Goal: Find specific page/section: Find specific page/section

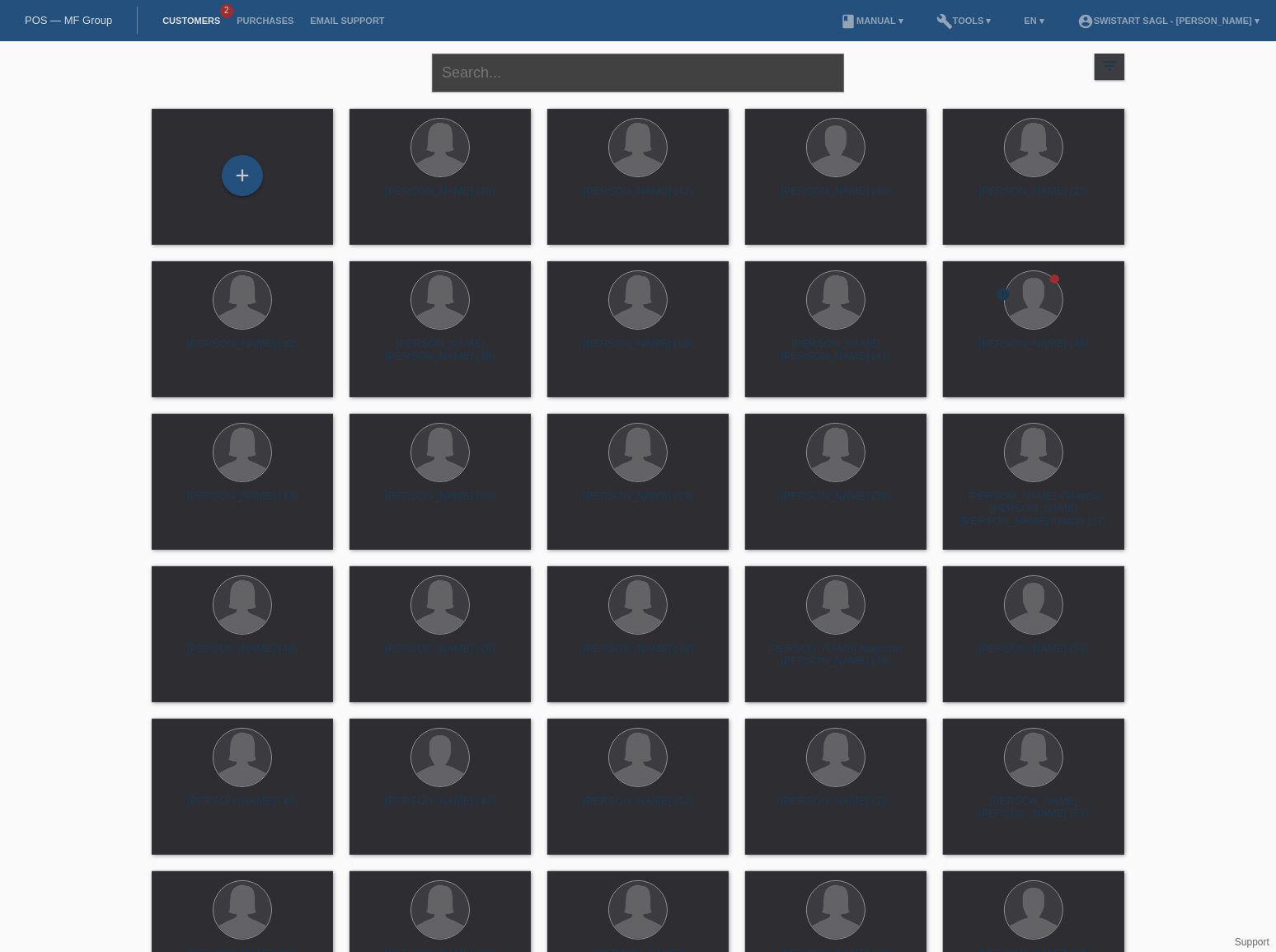
click at [593, 77] on input "text" at bounding box center [638, 73] width 412 height 39
type input "livia"
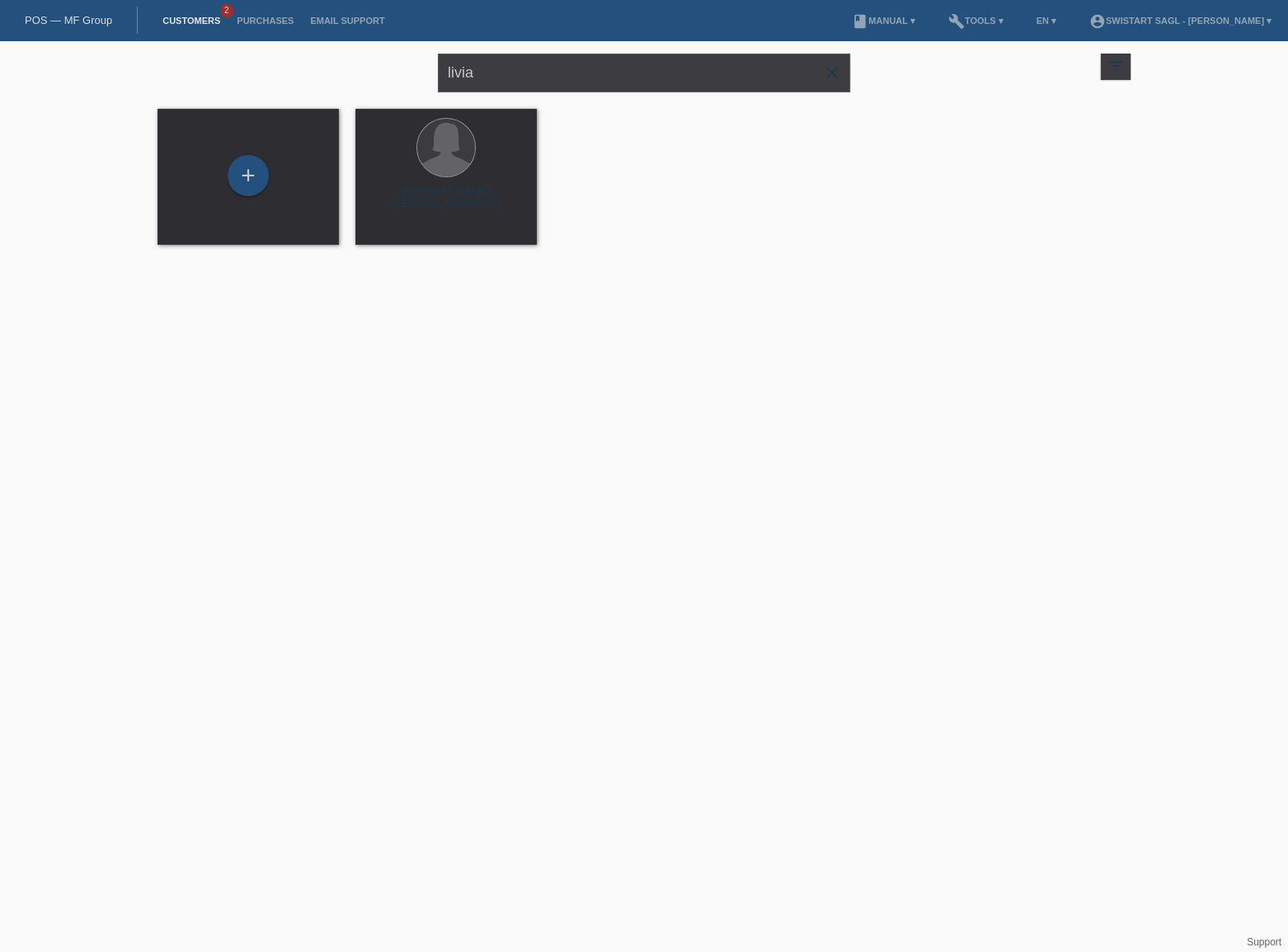
click at [828, 71] on icon "close" at bounding box center [831, 73] width 20 height 20
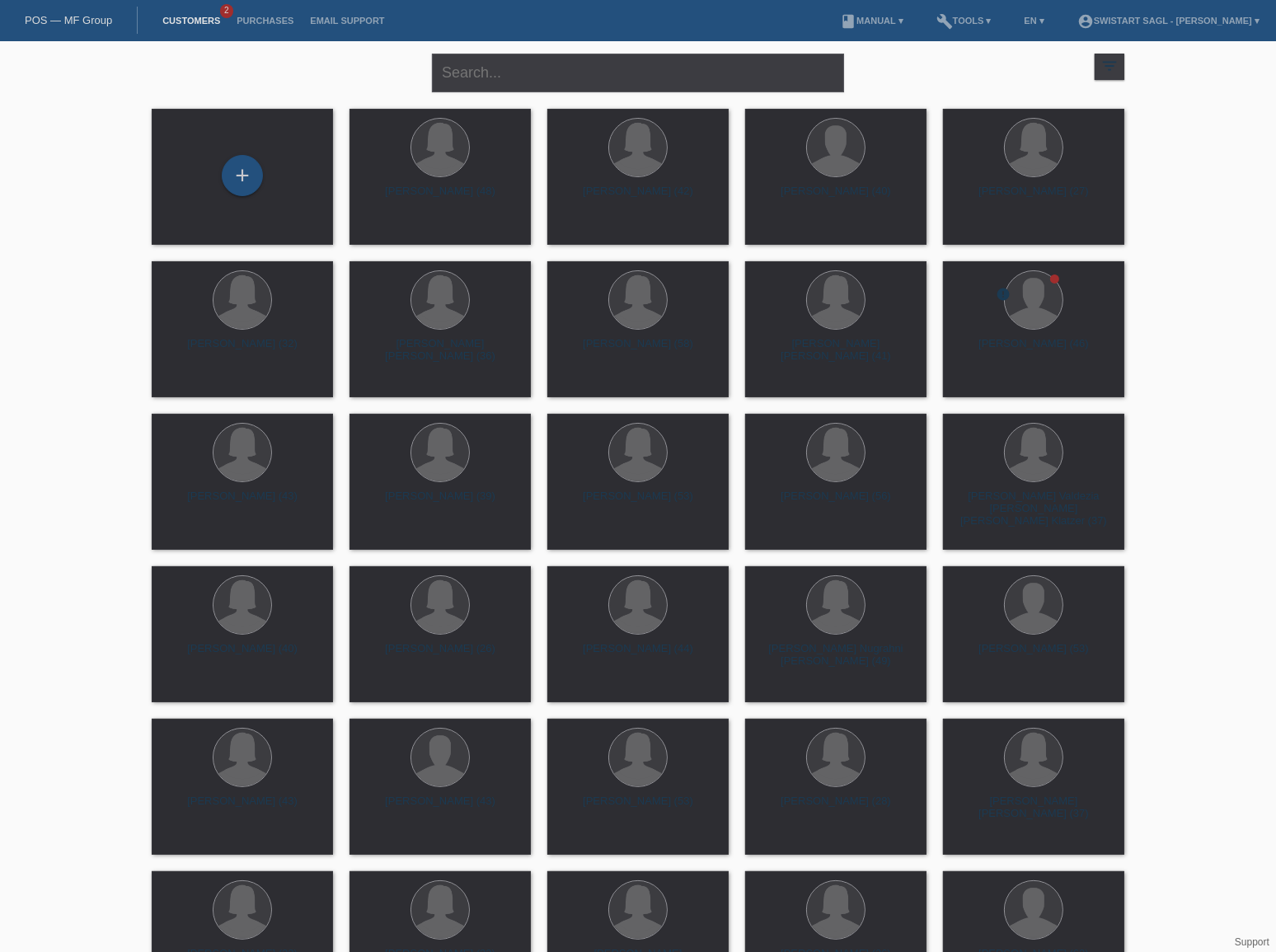
click at [263, 27] on li "Purchases" at bounding box center [266, 21] width 74 height 42
click at [278, 17] on link "Purchases" at bounding box center [266, 21] width 74 height 10
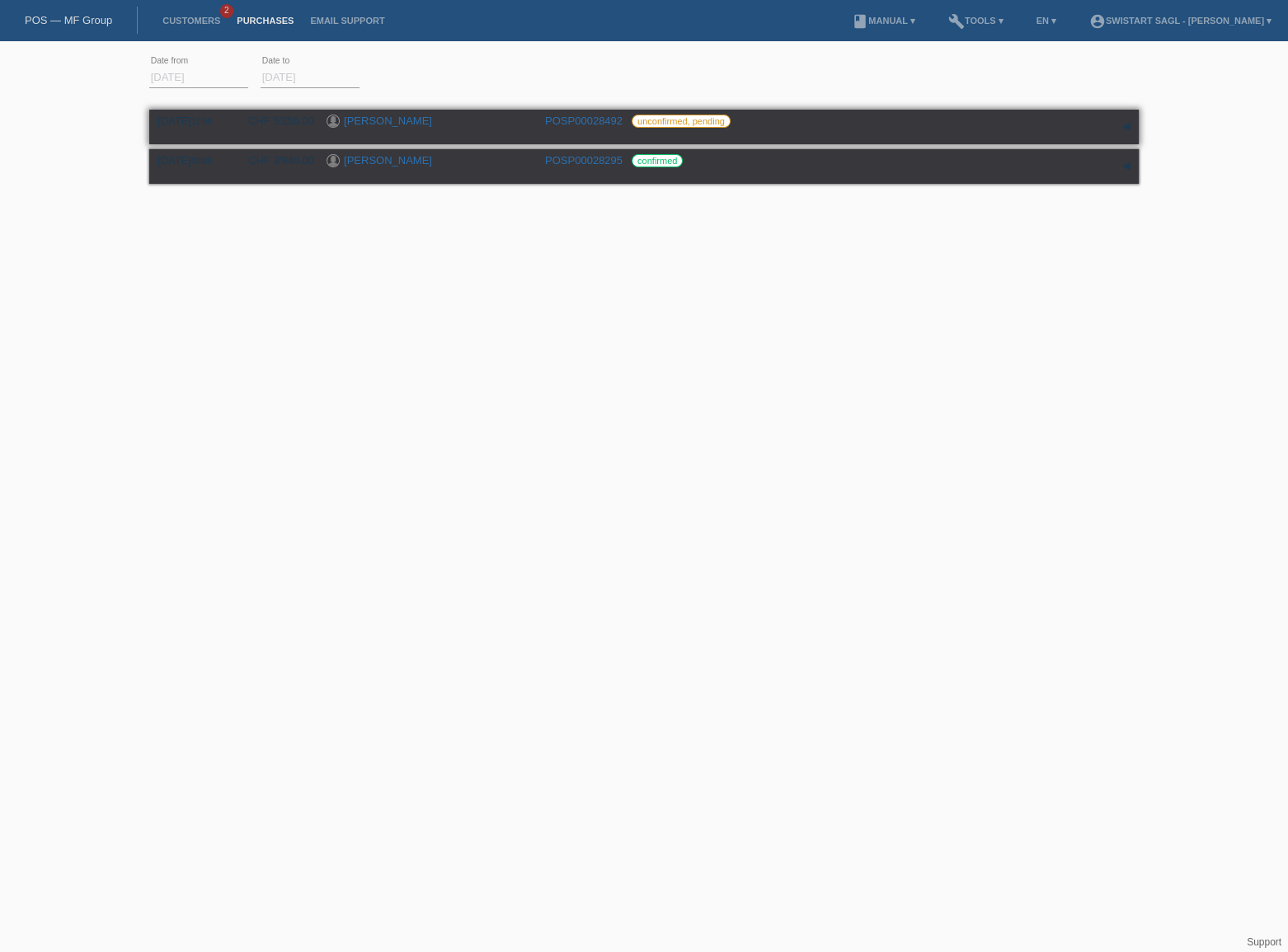
click at [364, 121] on link "[PERSON_NAME]" at bounding box center [388, 120] width 89 height 12
